Goal: Find specific page/section: Find specific page/section

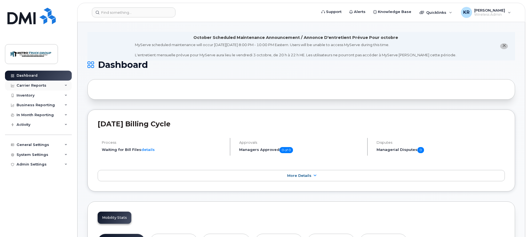
click at [65, 84] on div "Carrier Reports" at bounding box center [38, 86] width 67 height 10
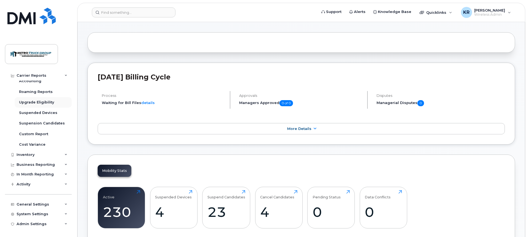
scroll to position [55, 0]
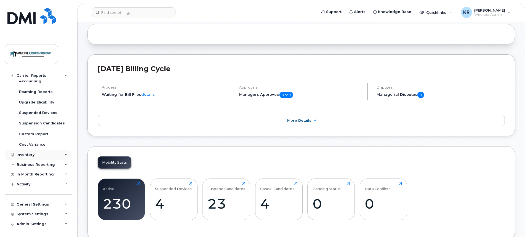
click at [41, 156] on div "Inventory" at bounding box center [38, 155] width 67 height 10
click at [54, 203] on div "General Settings" at bounding box center [38, 204] width 67 height 10
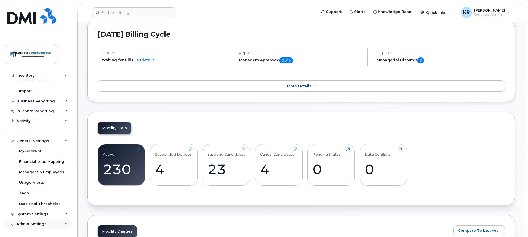
scroll to position [138, 0]
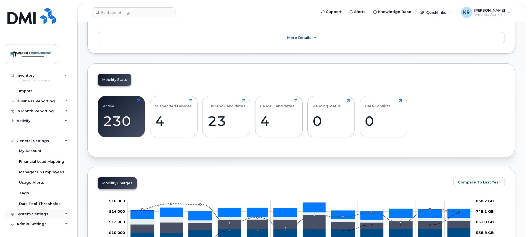
click at [49, 215] on div "System Settings" at bounding box center [38, 214] width 67 height 10
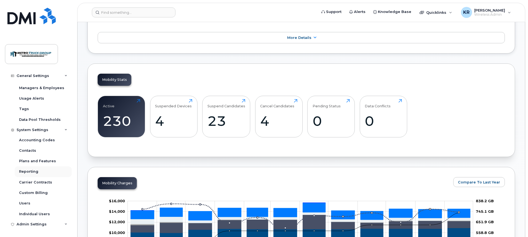
scroll to position [268, 0]
click at [49, 143] on link "Accounting Codes" at bounding box center [43, 140] width 57 height 10
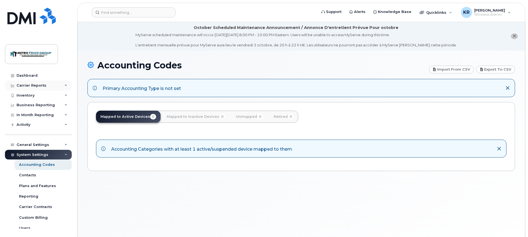
click at [51, 87] on div "Carrier Reports" at bounding box center [38, 86] width 67 height 10
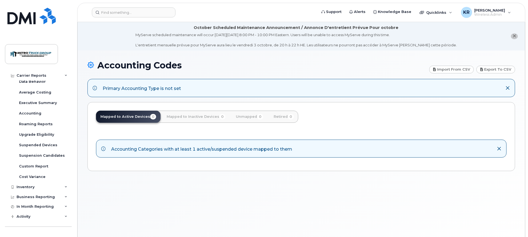
scroll to position [55, 0]
click at [65, 75] on icon at bounding box center [66, 75] width 3 height 3
